Goal: Information Seeking & Learning: Check status

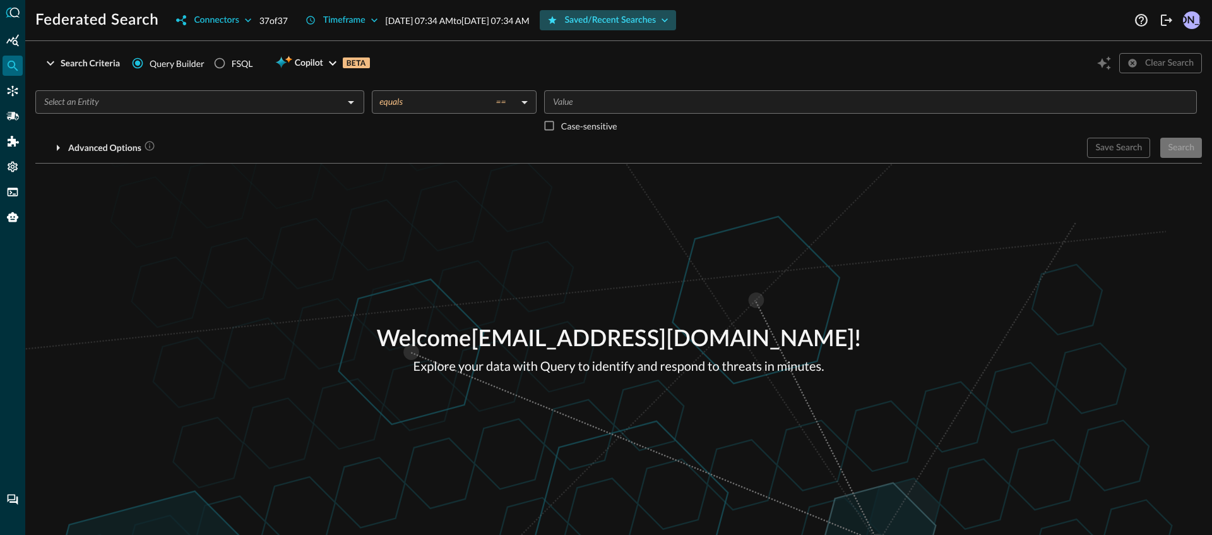
click at [635, 27] on button "Saved/Recent Searches" at bounding box center [608, 20] width 137 height 20
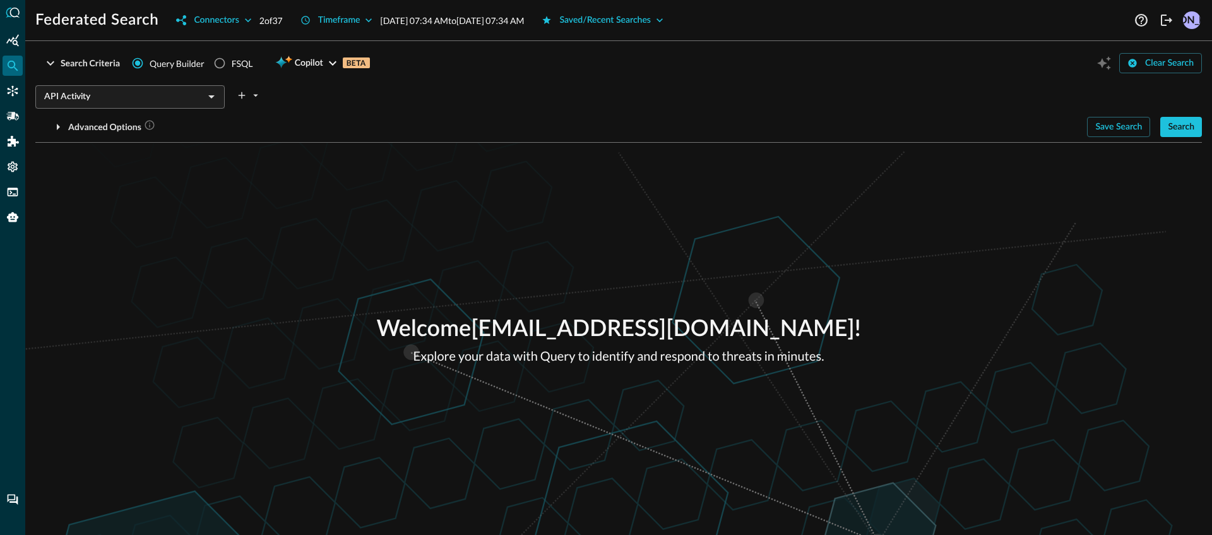
click at [297, 225] on div "Welcome [EMAIL_ADDRESS][DOMAIN_NAME] ! Explore your data with Query to identify…" at bounding box center [618, 339] width 1187 height 392
click at [229, 29] on button "Connectors" at bounding box center [214, 20] width 90 height 20
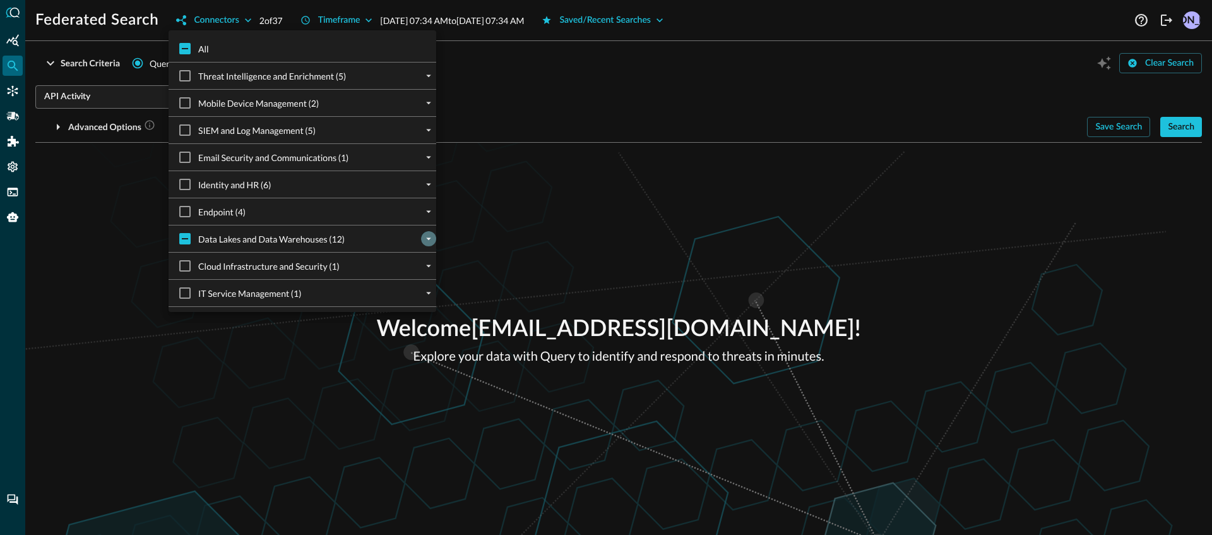
click at [423, 242] on icon "expand" at bounding box center [428, 238] width 11 height 11
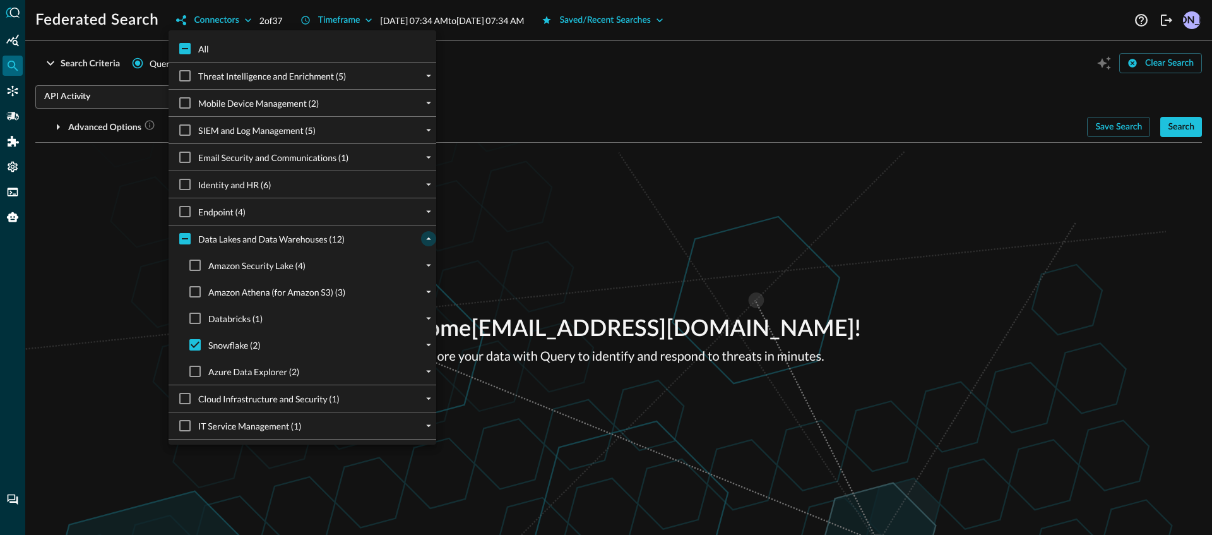
click at [1007, 259] on div at bounding box center [606, 267] width 1212 height 535
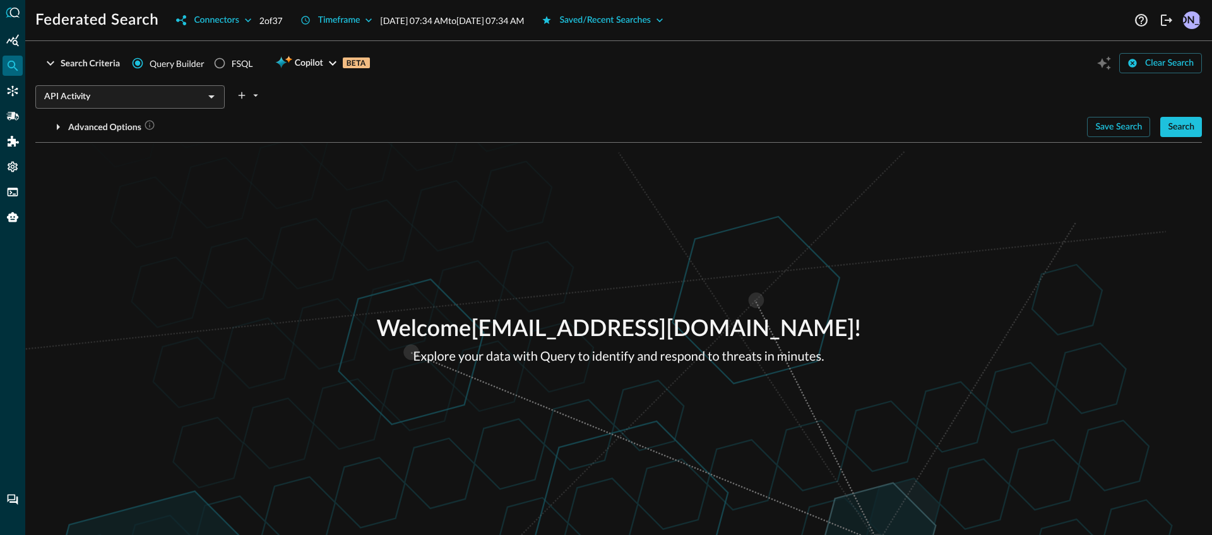
click at [1178, 138] on div "Search Criteria Query Builder FSQL Copilot BETA Clear Search API Activity ​ Adv…" at bounding box center [618, 97] width 1167 height 92
click at [1179, 132] on button "Search" at bounding box center [1182, 127] width 42 height 20
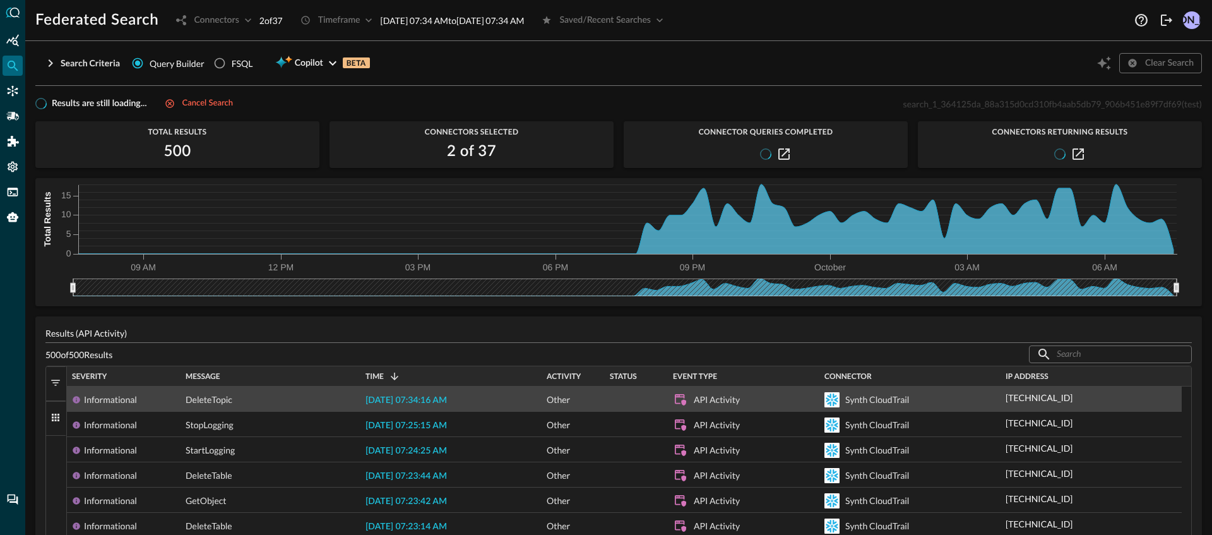
click at [421, 400] on span "2025-10-01 07:34:16 AM" at bounding box center [406, 400] width 81 height 9
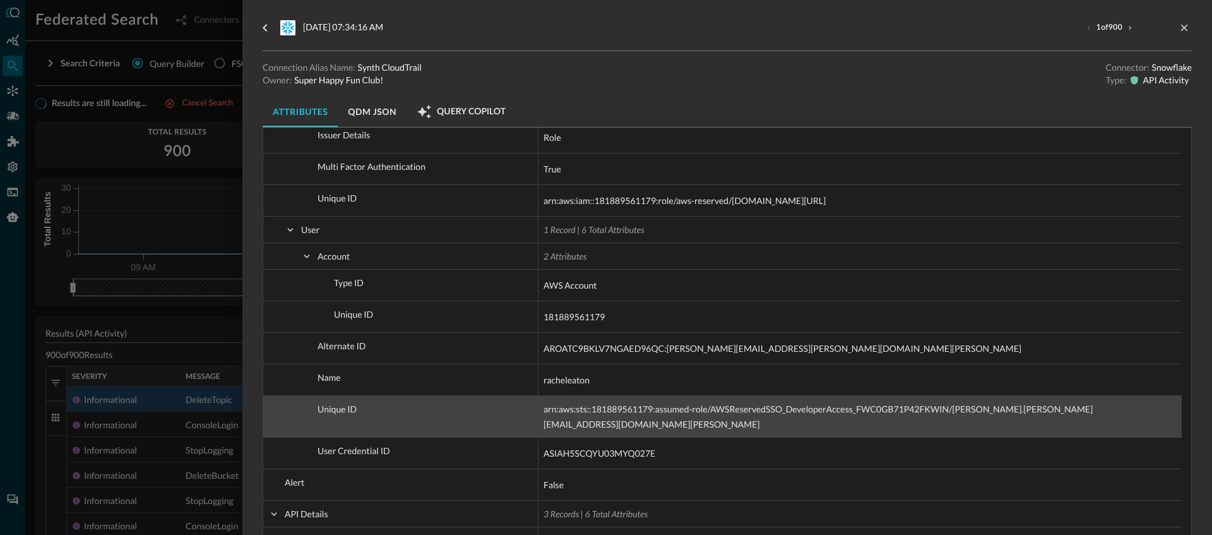
scroll to position [297, 0]
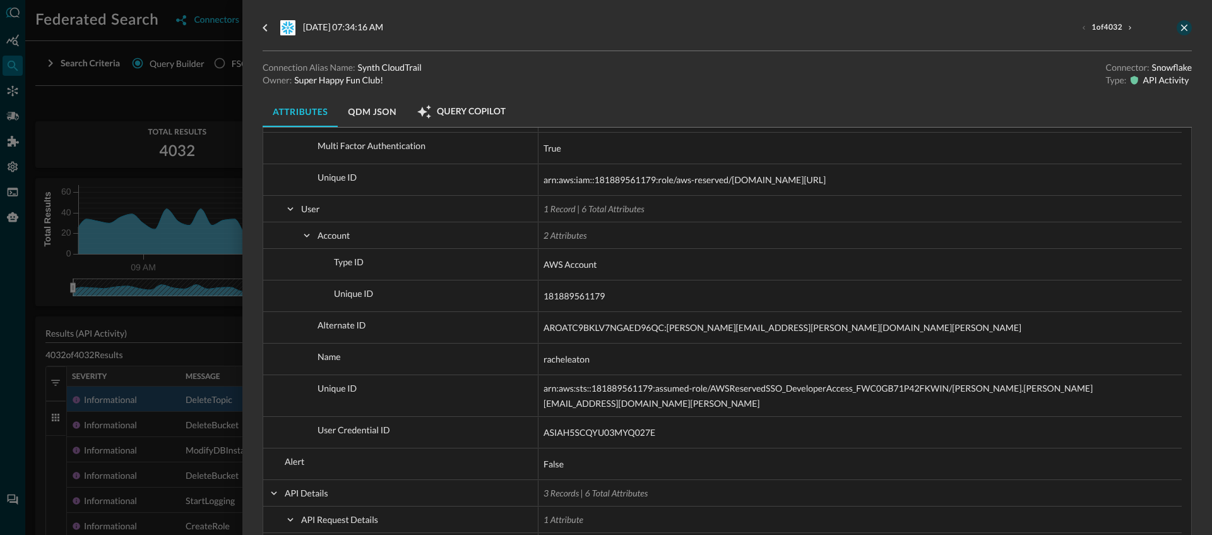
click at [1179, 30] on icon "close-drawer" at bounding box center [1184, 27] width 11 height 11
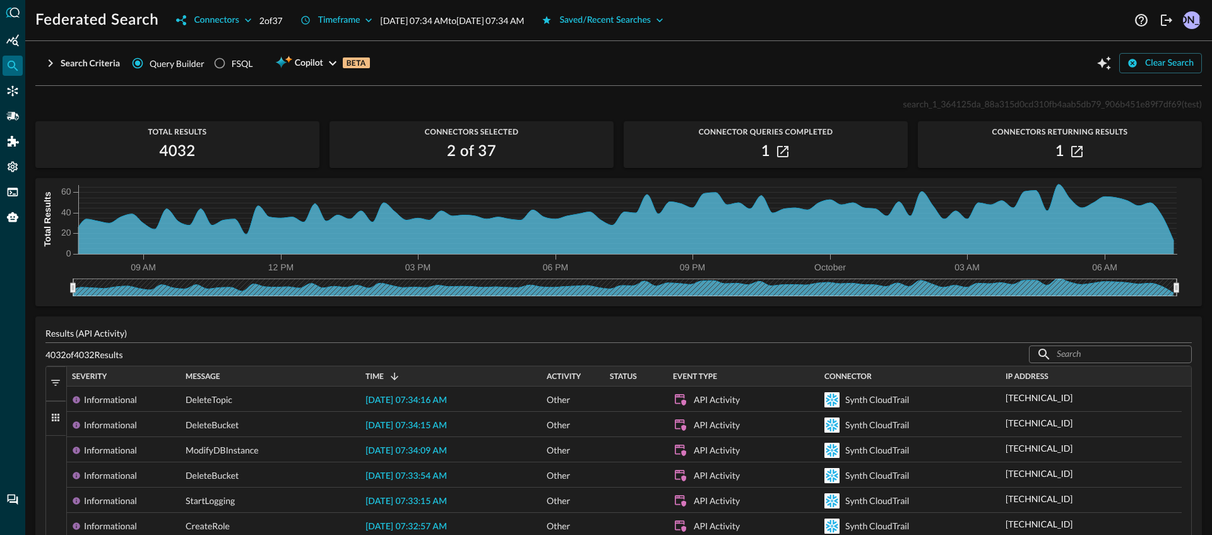
click at [1161, 30] on div "JO" at bounding box center [1167, 20] width 71 height 20
click at [1163, 25] on icon "Logout" at bounding box center [1166, 20] width 11 height 11
